Goal: Entertainment & Leisure: Consume media (video, audio)

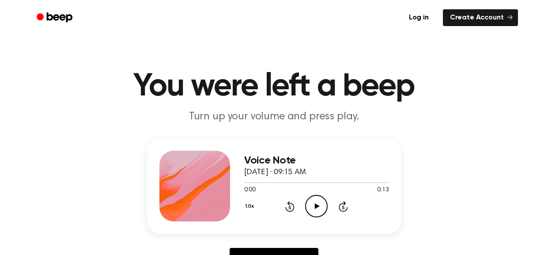
click at [316, 205] on icon at bounding box center [317, 206] width 5 height 6
click at [319, 204] on icon "Play Audio" at bounding box center [316, 206] width 23 height 23
click at [316, 205] on icon "Pause Audio" at bounding box center [316, 206] width 23 height 23
click at [320, 206] on icon "Play Audio" at bounding box center [316, 206] width 23 height 23
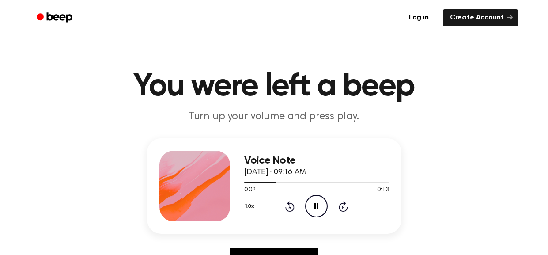
click at [320, 206] on icon "Pause Audio" at bounding box center [316, 206] width 23 height 23
click at [313, 205] on icon "Play Audio" at bounding box center [316, 206] width 23 height 23
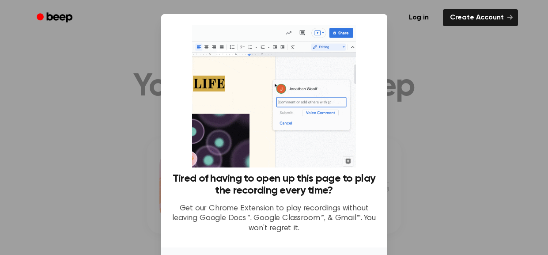
click at [427, 58] on div at bounding box center [274, 127] width 548 height 255
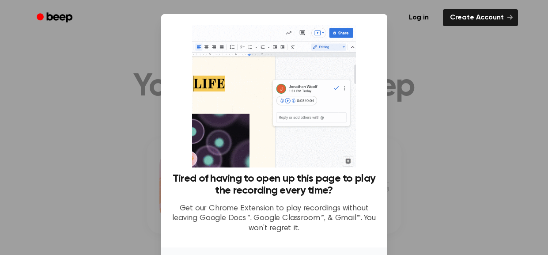
click at [455, 103] on div at bounding box center [274, 127] width 548 height 255
click at [425, 88] on div at bounding box center [274, 127] width 548 height 255
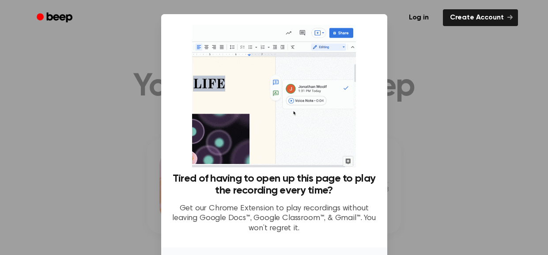
click at [93, 104] on div at bounding box center [274, 127] width 548 height 255
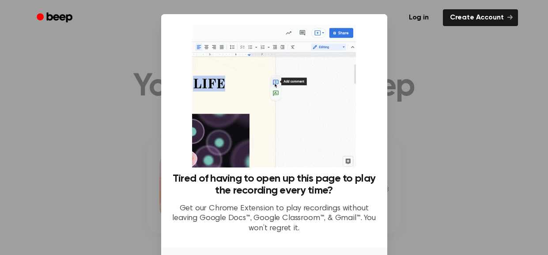
click at [417, 140] on div at bounding box center [274, 127] width 548 height 255
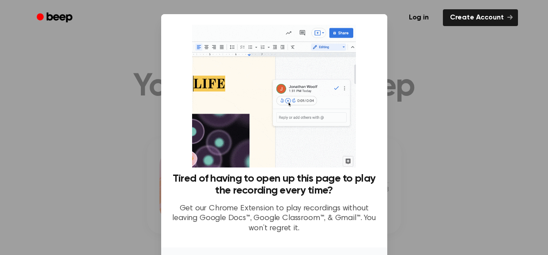
click at [417, 140] on div at bounding box center [274, 127] width 548 height 255
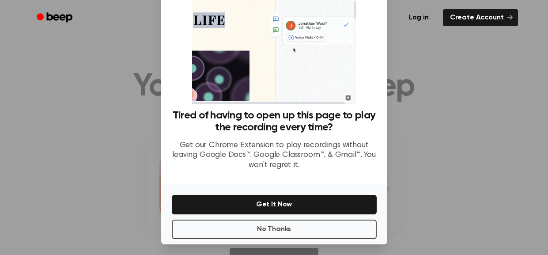
scroll to position [66, 0]
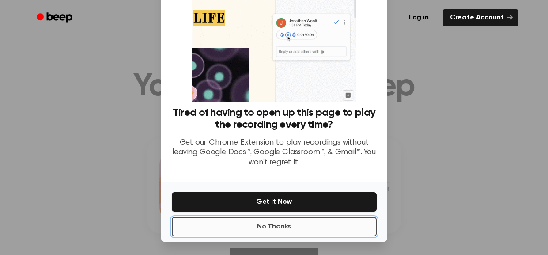
click at [243, 225] on button "No Thanks" at bounding box center [274, 226] width 205 height 19
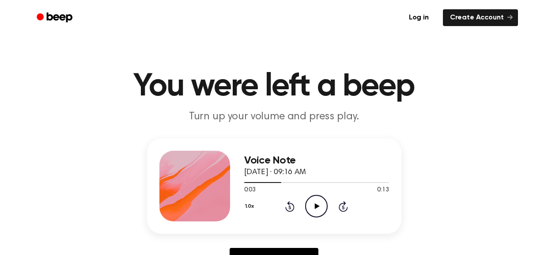
click at [290, 208] on icon "Rewind 5 seconds" at bounding box center [290, 206] width 10 height 11
click at [311, 205] on icon "Play Audio" at bounding box center [316, 206] width 23 height 23
click at [289, 205] on icon at bounding box center [289, 206] width 9 height 11
click at [285, 206] on icon at bounding box center [289, 206] width 9 height 11
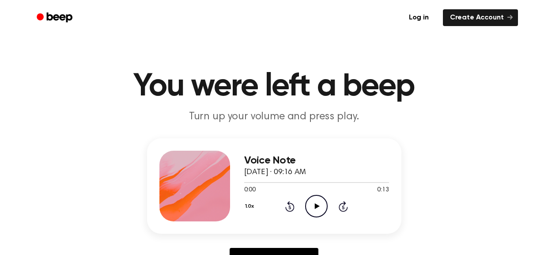
click at [315, 208] on icon at bounding box center [317, 206] width 5 height 6
click at [315, 208] on icon at bounding box center [317, 206] width 4 height 6
click at [312, 201] on icon "Play Audio" at bounding box center [316, 206] width 23 height 23
click at [312, 201] on icon "Pause Audio" at bounding box center [316, 206] width 23 height 23
click at [286, 209] on icon at bounding box center [289, 206] width 9 height 11
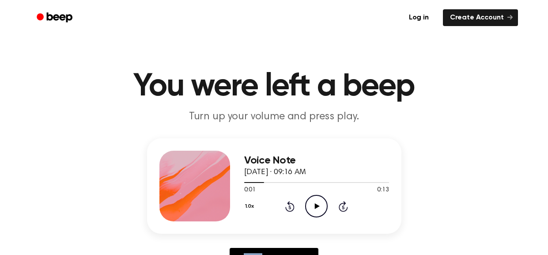
click at [286, 209] on icon at bounding box center [289, 206] width 9 height 11
click at [307, 203] on icon "Play Audio" at bounding box center [316, 206] width 23 height 23
click at [315, 204] on icon at bounding box center [317, 206] width 4 height 6
click at [315, 211] on icon "Play Audio" at bounding box center [316, 206] width 23 height 23
click at [315, 211] on icon "Pause Audio" at bounding box center [316, 206] width 23 height 23
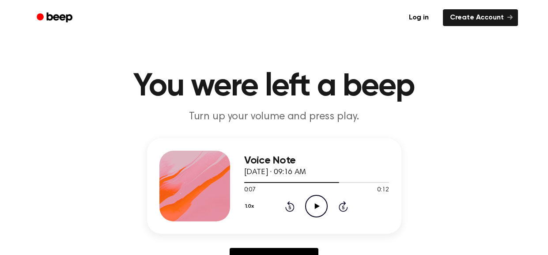
click at [293, 208] on icon at bounding box center [289, 206] width 9 height 11
click at [290, 207] on icon at bounding box center [290, 207] width 2 height 4
click at [315, 206] on icon at bounding box center [317, 206] width 5 height 6
click at [311, 208] on icon "Play Audio" at bounding box center [316, 206] width 23 height 23
click at [311, 208] on icon "Pause Audio" at bounding box center [316, 206] width 23 height 23
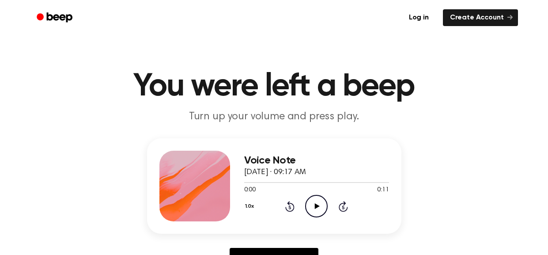
click at [314, 206] on icon "Play Audio" at bounding box center [316, 206] width 23 height 23
click at [314, 209] on icon "Pause Audio" at bounding box center [316, 206] width 23 height 23
click at [315, 212] on icon "Play Audio" at bounding box center [316, 206] width 23 height 23
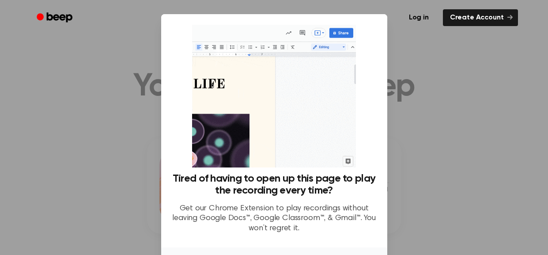
scroll to position [66, 0]
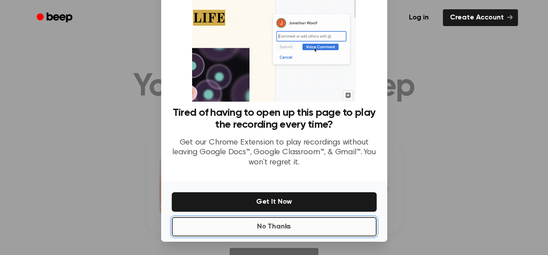
click at [301, 221] on button "No Thanks" at bounding box center [274, 226] width 205 height 19
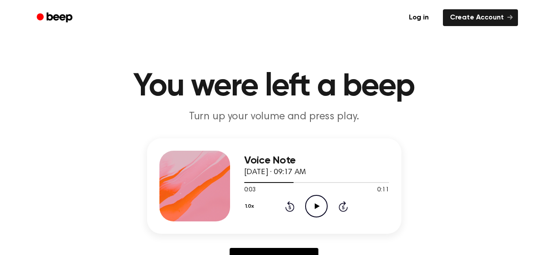
click at [314, 201] on icon "Play Audio" at bounding box center [316, 206] width 23 height 23
click at [314, 202] on icon "Pause Audio" at bounding box center [316, 206] width 23 height 23
click at [315, 205] on icon at bounding box center [317, 206] width 4 height 6
click at [315, 205] on icon at bounding box center [317, 206] width 5 height 6
click at [315, 205] on icon at bounding box center [317, 206] width 4 height 6
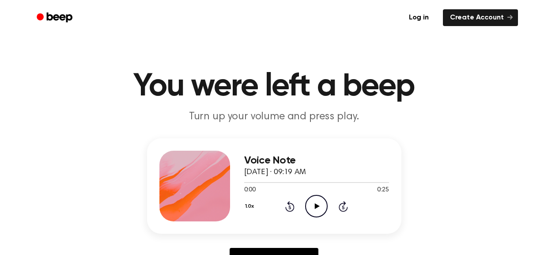
click at [310, 206] on icon "Play Audio" at bounding box center [316, 206] width 23 height 23
click at [319, 207] on icon "Pause Audio" at bounding box center [316, 206] width 23 height 23
click at [312, 210] on icon "Play Audio" at bounding box center [316, 206] width 23 height 23
click at [317, 208] on icon "Pause Audio" at bounding box center [316, 206] width 23 height 23
click at [316, 203] on icon "Play Audio" at bounding box center [316, 206] width 23 height 23
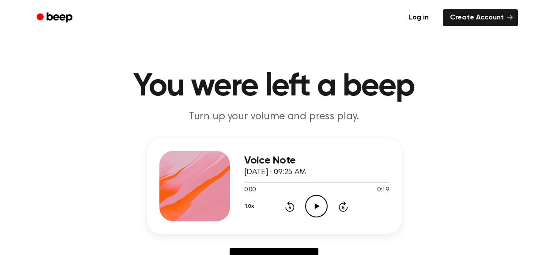
click at [312, 204] on icon "Play Audio" at bounding box center [316, 206] width 23 height 23
click at [312, 205] on icon "Pause Audio" at bounding box center [316, 206] width 23 height 23
